Goal: Communication & Community: Ask a question

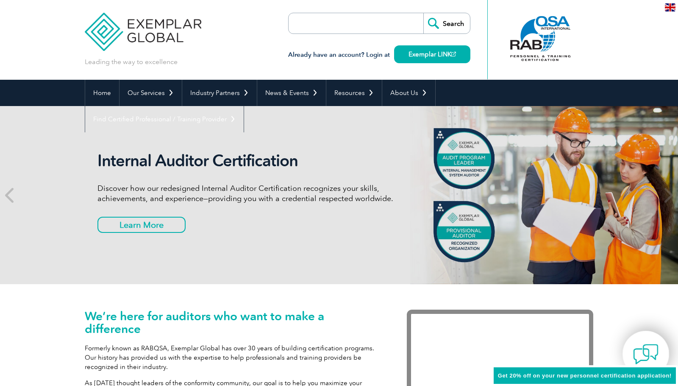
click at [646, 351] on img at bounding box center [645, 353] width 25 height 25
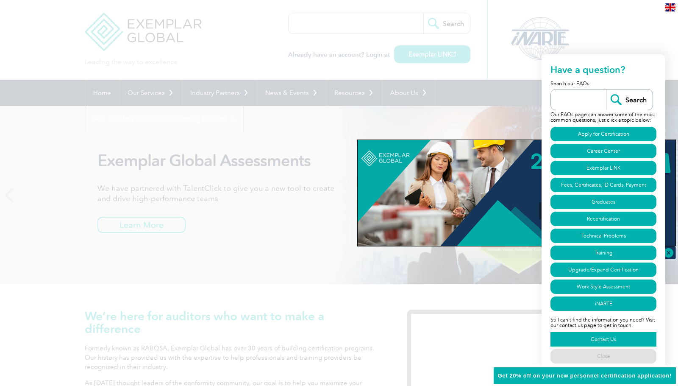
click at [615, 337] on link "Contact Us" at bounding box center [604, 339] width 106 height 14
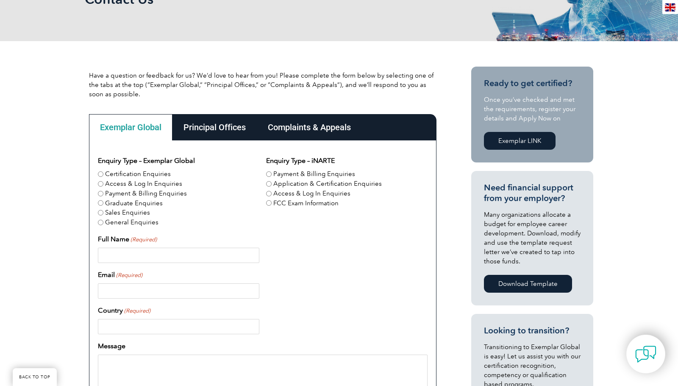
scroll to position [150, 0]
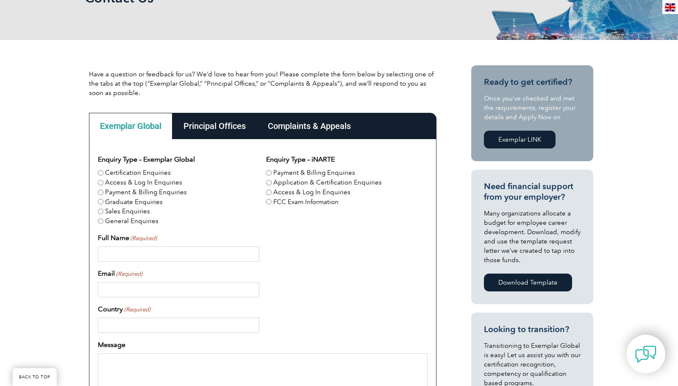
click at [99, 173] on input "Certification Enquiries" at bounding box center [101, 173] width 6 height 6
radio input "true"
click at [130, 256] on input "Full Name (Required)" at bounding box center [178, 253] width 161 height 15
type input "Kate Bannister"
type input "katonholiday@Hotmail.com"
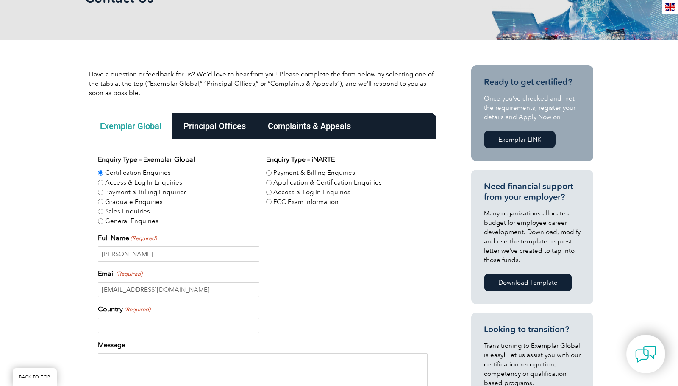
type input "Australia"
type input "0404818815"
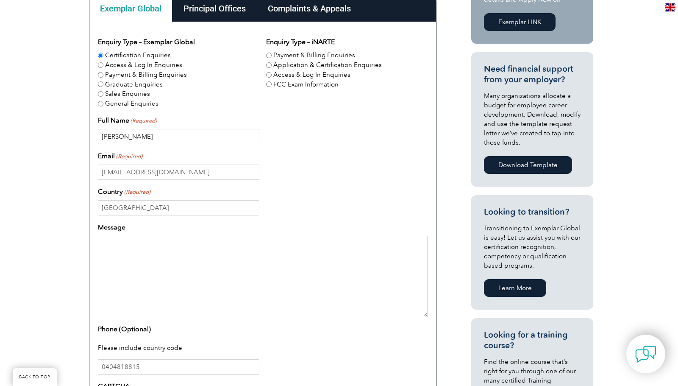
scroll to position [268, 0]
click at [134, 256] on textarea "Message" at bounding box center [263, 275] width 330 height 81
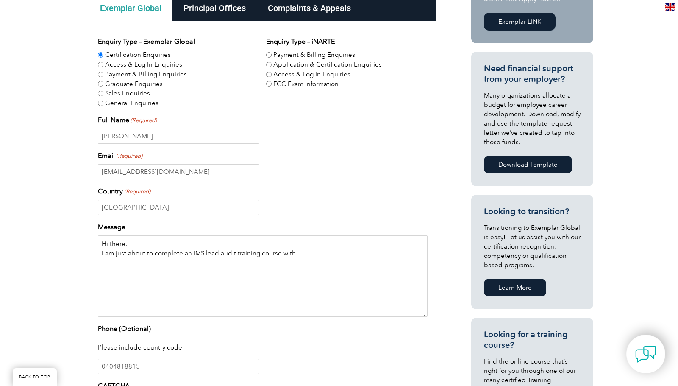
click at [316, 252] on textarea "Hi there. I am just about to complete an IMS lead audit training course with" at bounding box center [263, 275] width 330 height 81
click at [383, 253] on textarea "Hi there. I am just about to complete an IMS lead audit training course with Ri…" at bounding box center [263, 275] width 330 height 81
click at [394, 253] on textarea "Hi there. I am just about to complete an IMS lead audit training course with Ri…" at bounding box center [263, 275] width 330 height 81
click at [300, 265] on textarea "Hi there. I am just about to complete an IMS lead audit training course with Ri…" at bounding box center [263, 275] width 330 height 81
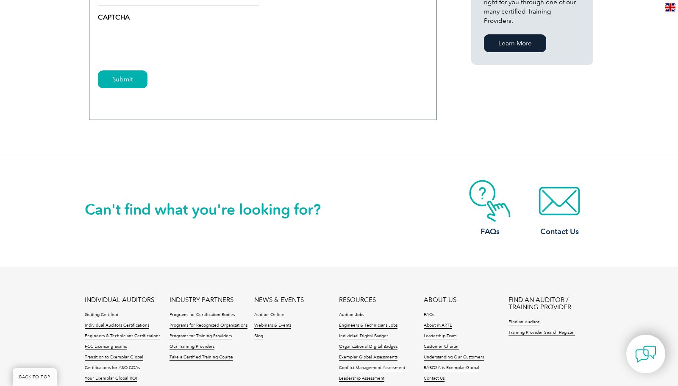
scroll to position [642, 0]
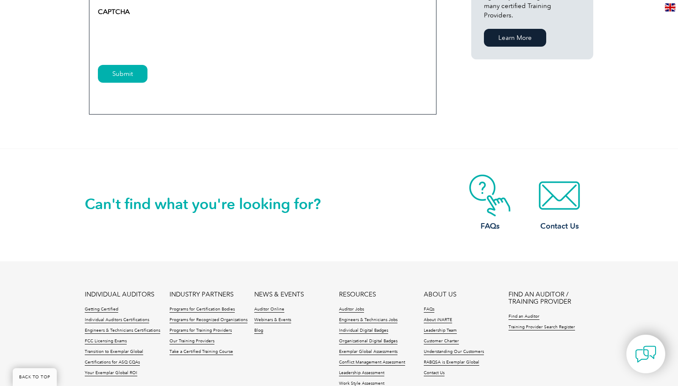
type textarea "Hi there. I am just about to complete an IMS lead audit training course with Ri…"
click at [118, 76] on input "Submit" at bounding box center [123, 74] width 50 height 18
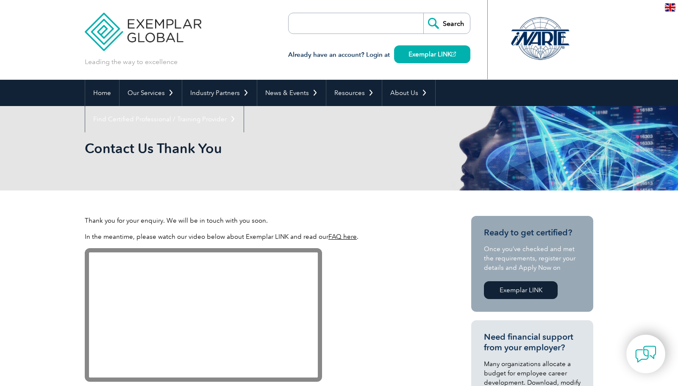
click at [29, 39] on header "Leading the way to excellence Search Already have an account? Login at Exemplar…" at bounding box center [339, 40] width 678 height 80
